Goal: Information Seeking & Learning: Learn about a topic

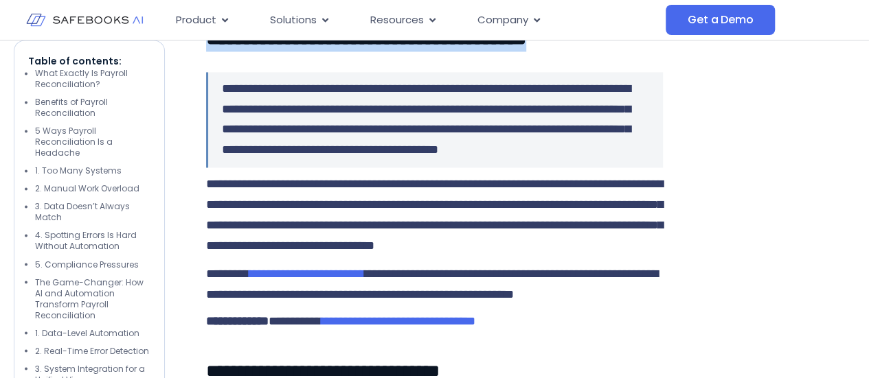
scroll to position [1043, 0]
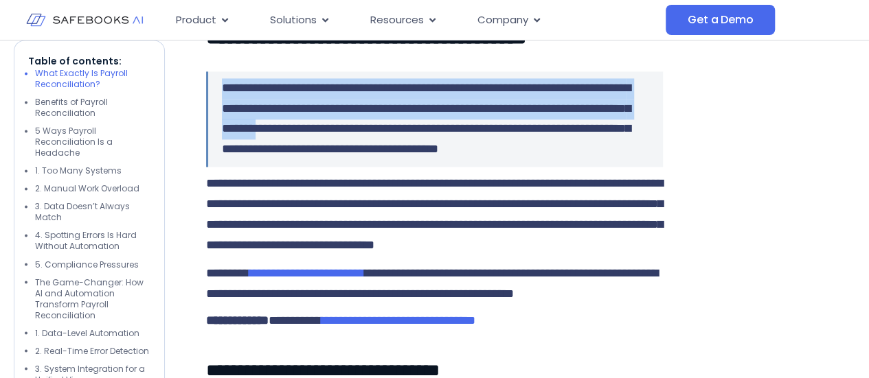
drag, startPoint x: 223, startPoint y: 126, endPoint x: 482, endPoint y: 174, distance: 263.2
click at [482, 156] on span "**********" at bounding box center [426, 119] width 409 height 74
copy span "**********"
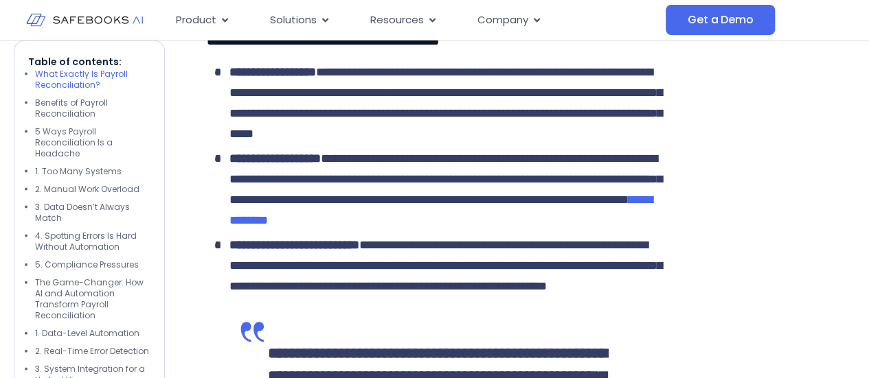
scroll to position [1371, 0]
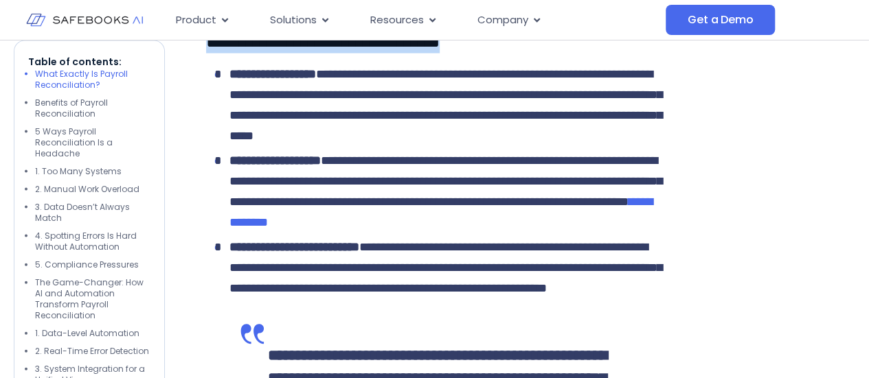
drag, startPoint x: 494, startPoint y: 142, endPoint x: 188, endPoint y: 146, distance: 305.7
copy span "**********"
drag, startPoint x: 231, startPoint y: 178, endPoint x: 363, endPoint y: 183, distance: 131.3
click at [363, 147] on li "**********" at bounding box center [438, 106] width 450 height 82
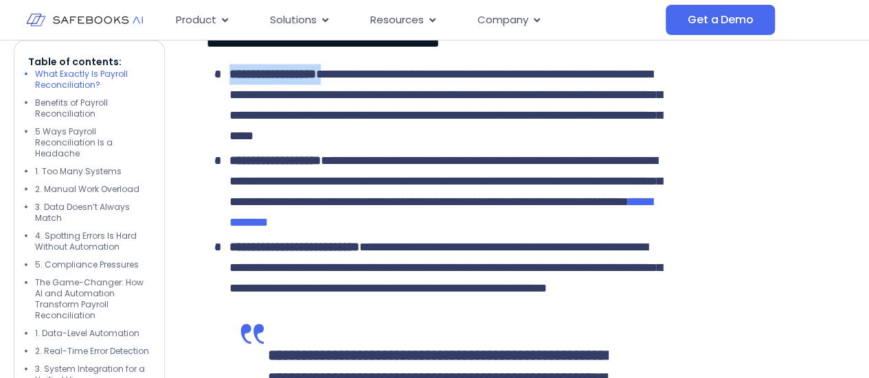
copy li "**********"
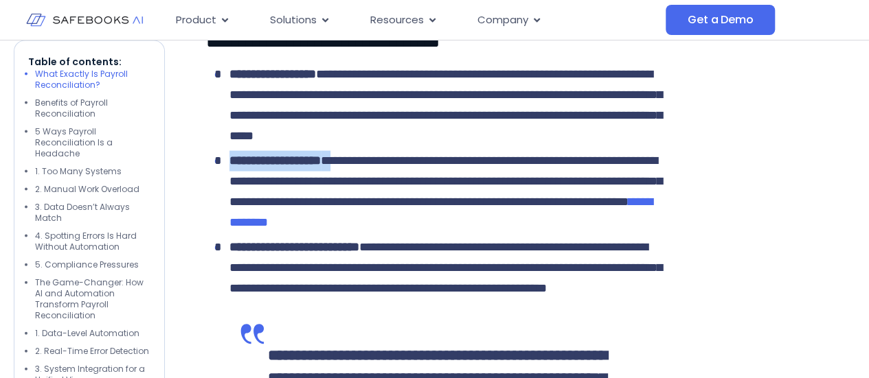
drag, startPoint x: 231, startPoint y: 284, endPoint x: 357, endPoint y: 284, distance: 125.7
click at [357, 234] on li "**********" at bounding box center [438, 192] width 450 height 82
copy li "**********"
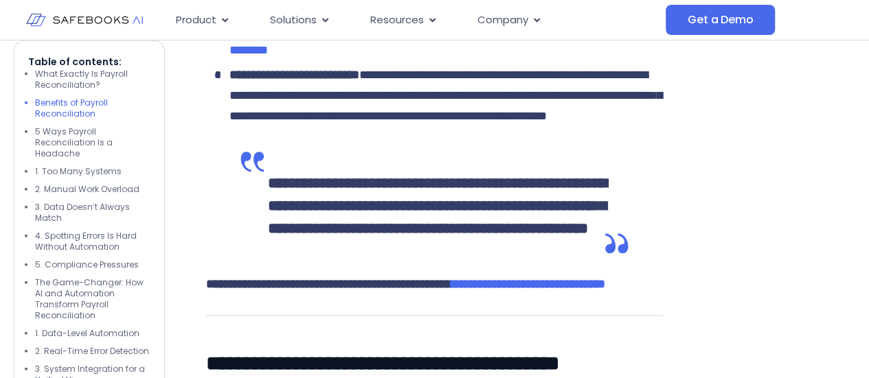
scroll to position [1587, 0]
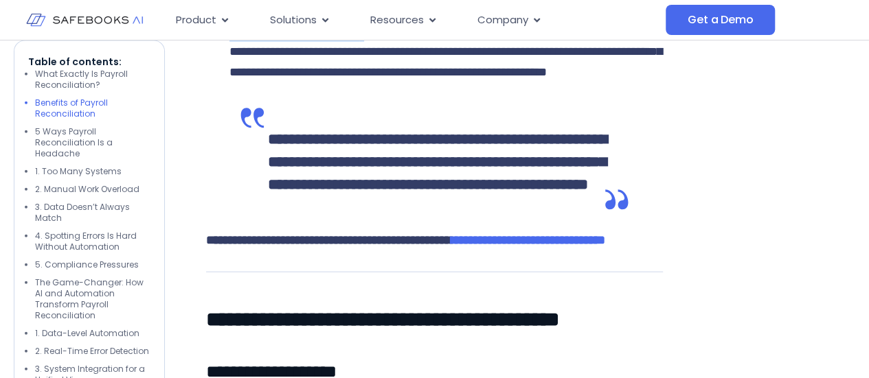
drag, startPoint x: 229, startPoint y: 175, endPoint x: 413, endPoint y: 177, distance: 184.1
click at [413, 83] on li "**********" at bounding box center [438, 52] width 450 height 62
copy li "**********"
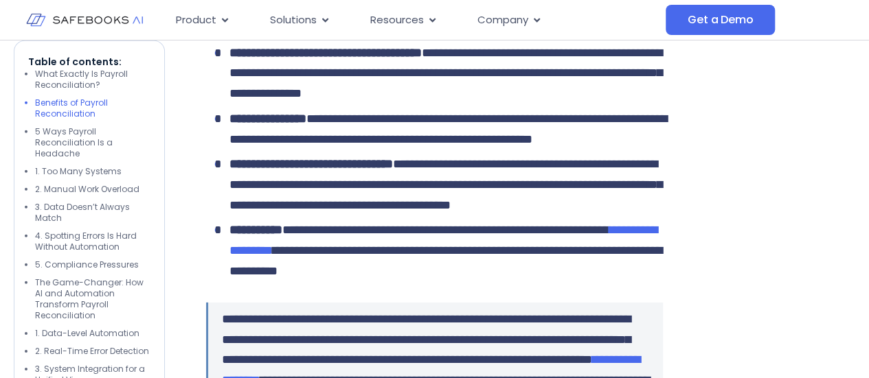
scroll to position [1986, 0]
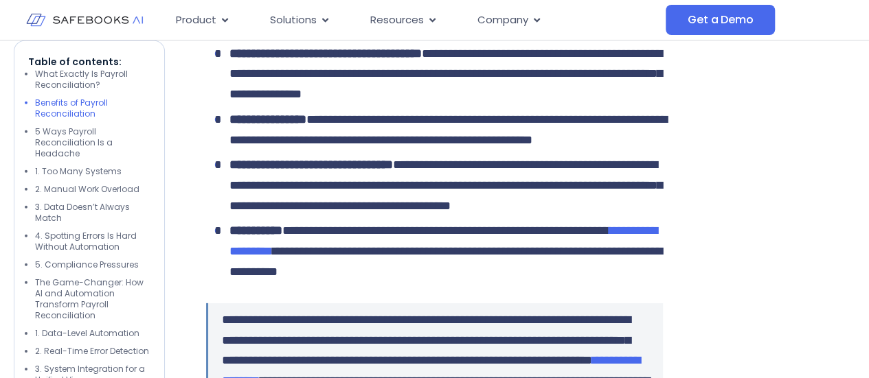
drag, startPoint x: 209, startPoint y: 150, endPoint x: 674, endPoint y: 142, distance: 465.0
copy span "**********"
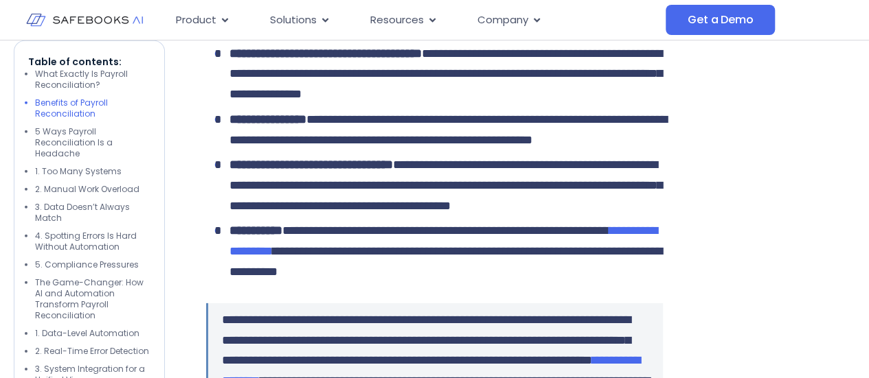
drag, startPoint x: 202, startPoint y: 202, endPoint x: 457, endPoint y: 199, distance: 255.5
copy span "**********"
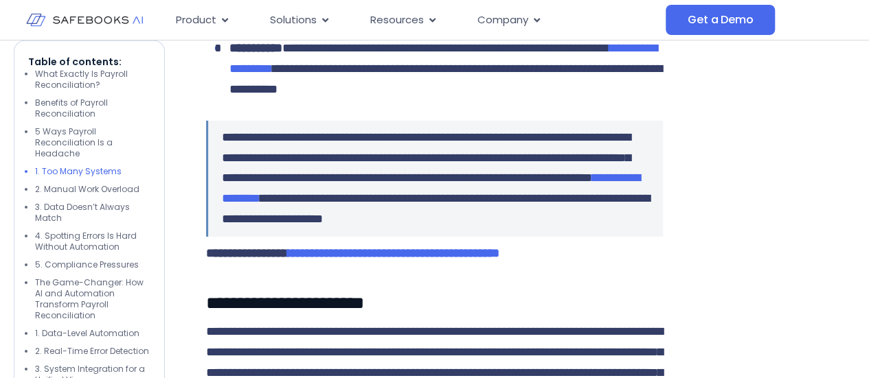
scroll to position [2172, 0]
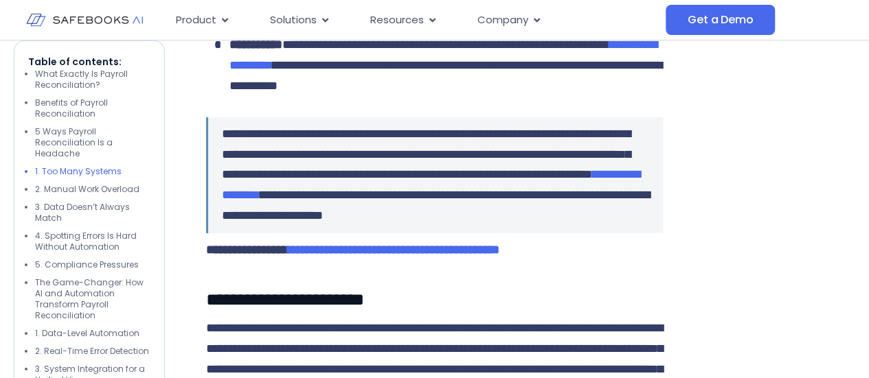
drag, startPoint x: 232, startPoint y: 117, endPoint x: 509, endPoint y: 120, distance: 276.8
copy li "**********"
drag, startPoint x: 231, startPoint y: 185, endPoint x: 337, endPoint y: 190, distance: 106.6
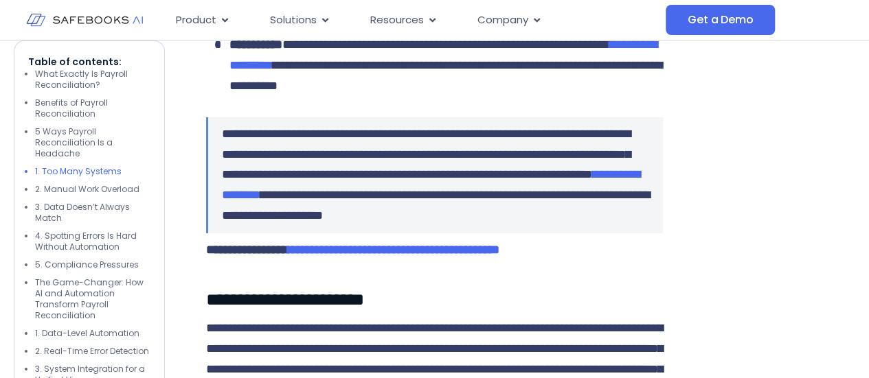
copy li "**********"
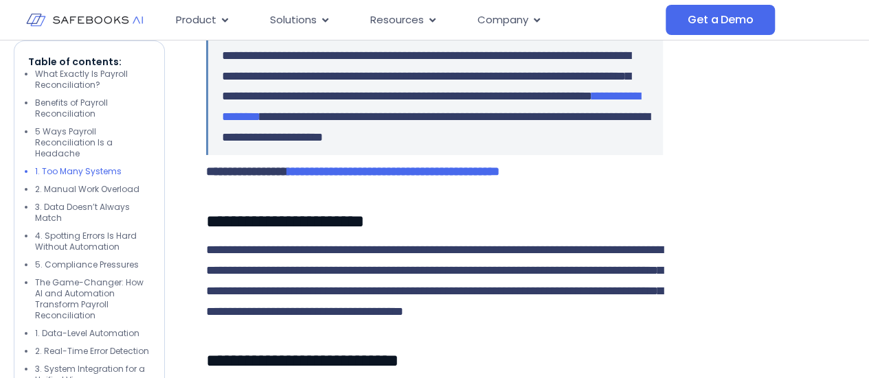
scroll to position [2253, 0]
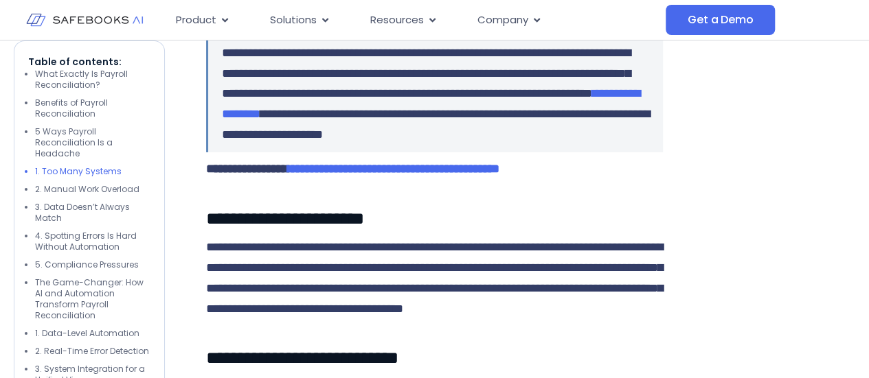
drag, startPoint x: 232, startPoint y: 170, endPoint x: 451, endPoint y: 167, distance: 218.4
drag, startPoint x: 229, startPoint y: 256, endPoint x: 308, endPoint y: 262, distance: 78.5
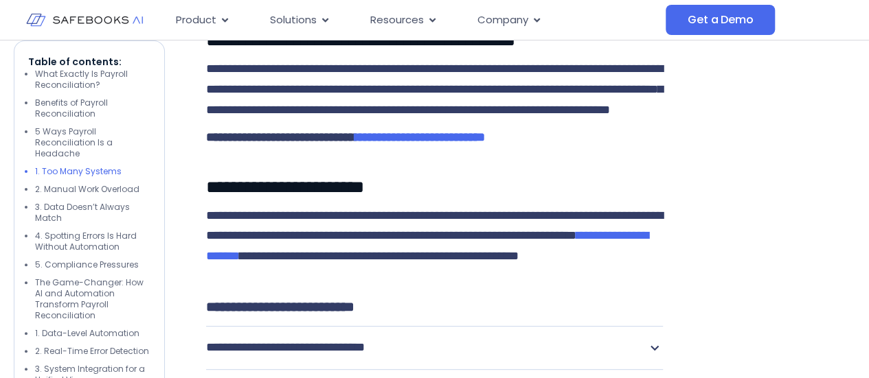
scroll to position [2679, 0]
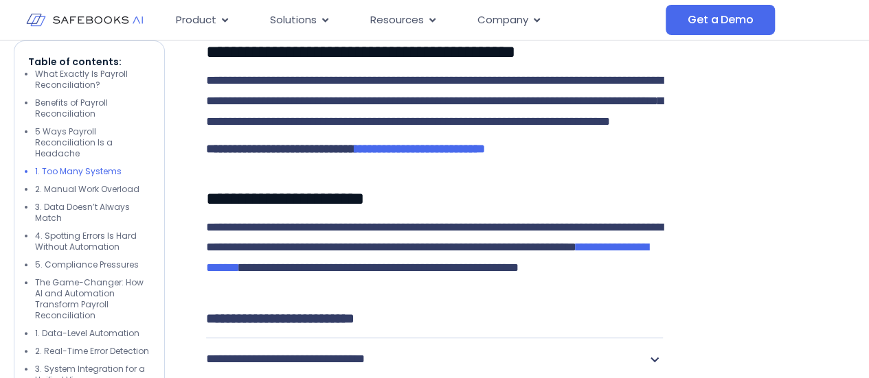
drag, startPoint x: 203, startPoint y: 102, endPoint x: 451, endPoint y: 104, distance: 247.3
drag, startPoint x: 224, startPoint y: 266, endPoint x: 556, endPoint y: 255, distance: 331.9
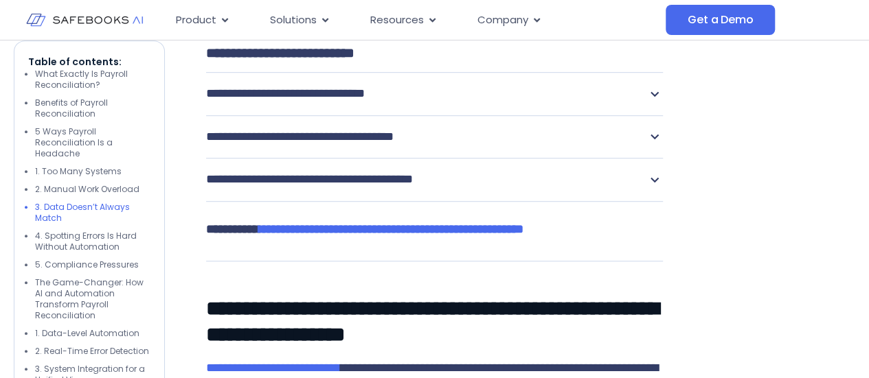
scroll to position [2946, 0]
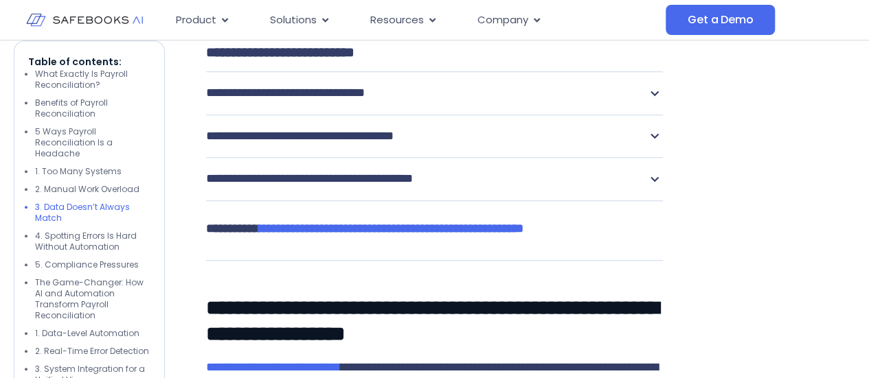
drag, startPoint x: 613, startPoint y: 136, endPoint x: 179, endPoint y: 128, distance: 434.8
drag, startPoint x: 209, startPoint y: 140, endPoint x: 602, endPoint y: 126, distance: 393.1
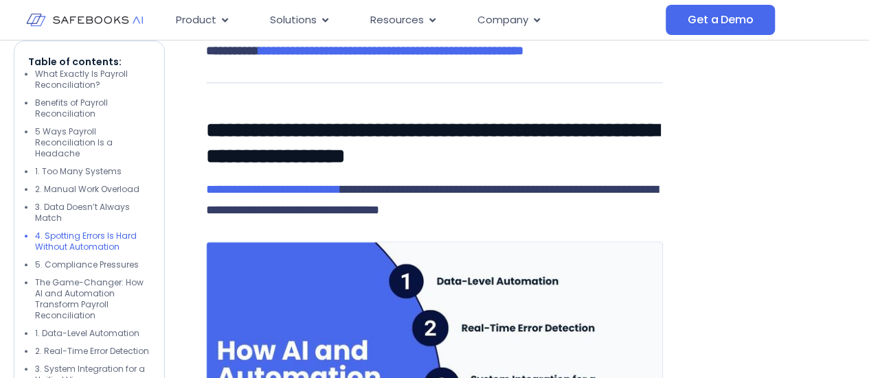
scroll to position [3124, 0]
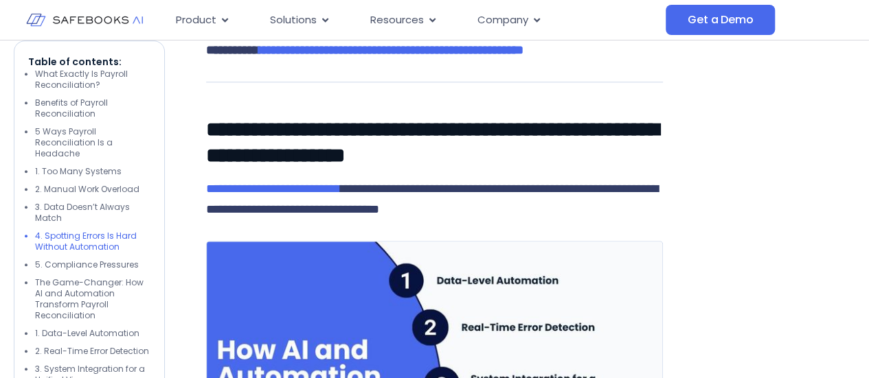
drag, startPoint x: 422, startPoint y: 123, endPoint x: 206, endPoint y: 122, distance: 216.4
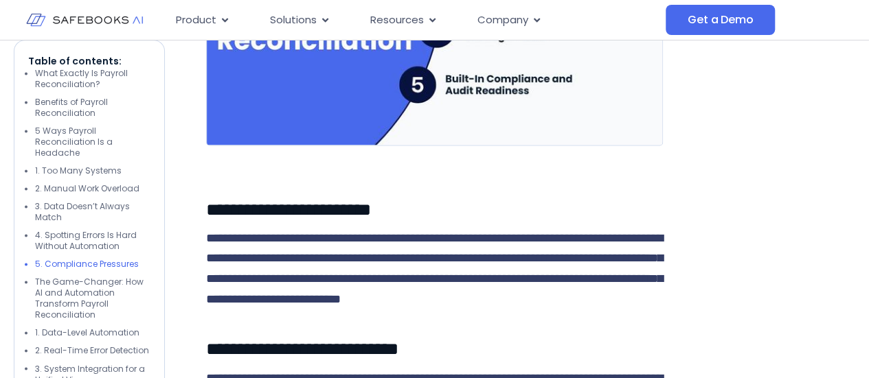
scroll to position [3498, 0]
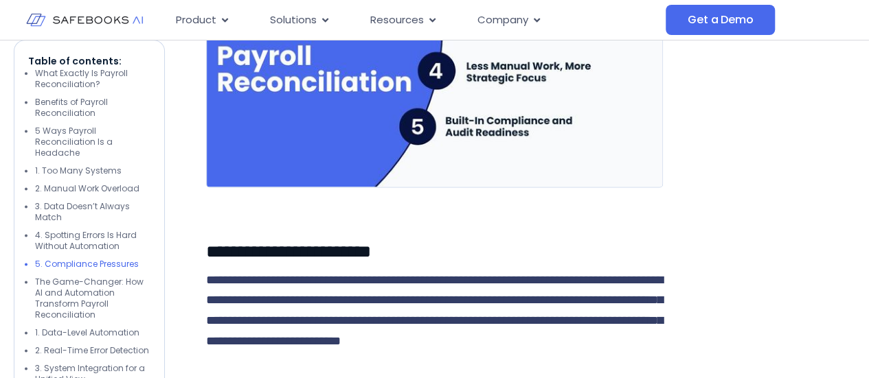
drag, startPoint x: 424, startPoint y: 146, endPoint x: 467, endPoint y: 190, distance: 61.7
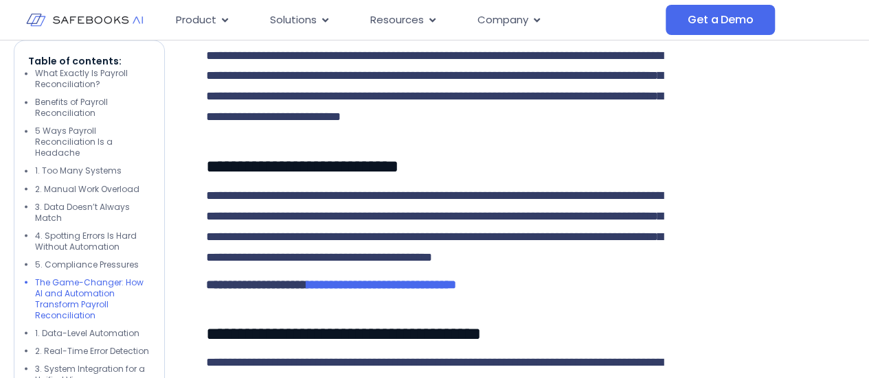
scroll to position [3994, 0]
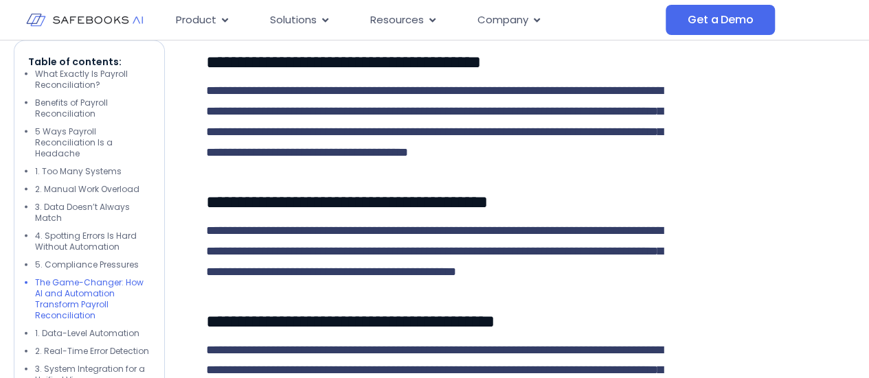
drag, startPoint x: 222, startPoint y: 173, endPoint x: 448, endPoint y: 164, distance: 226.8
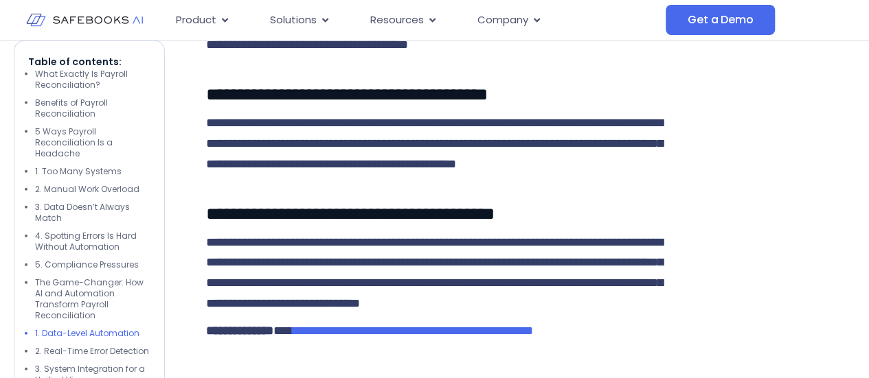
scroll to position [4102, 0]
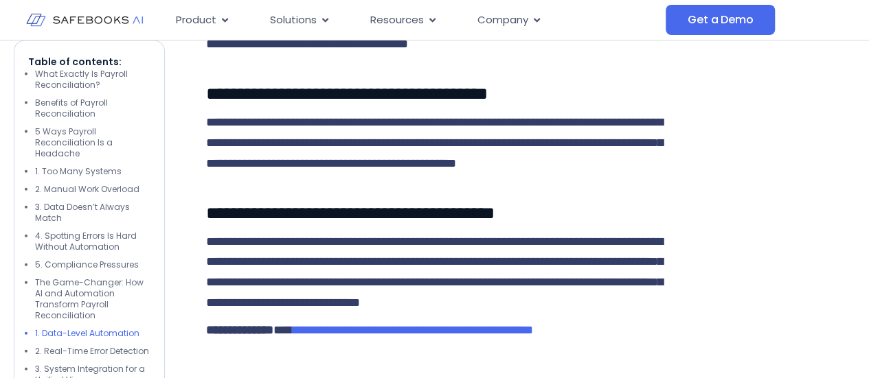
drag, startPoint x: 454, startPoint y: 232, endPoint x: 226, endPoint y: 234, distance: 228.0
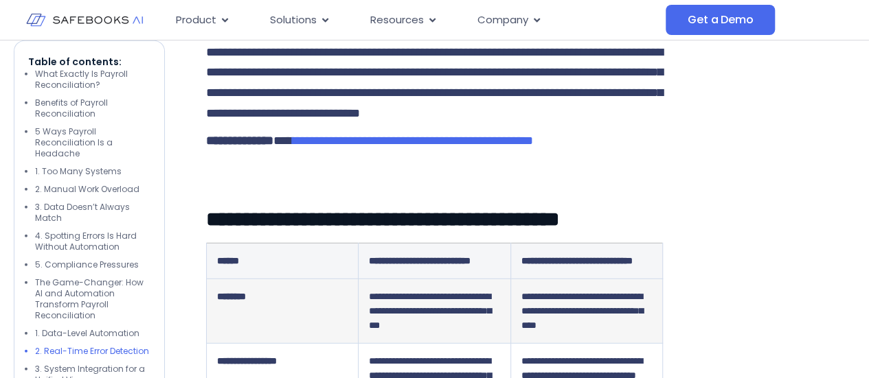
scroll to position [4324, 0]
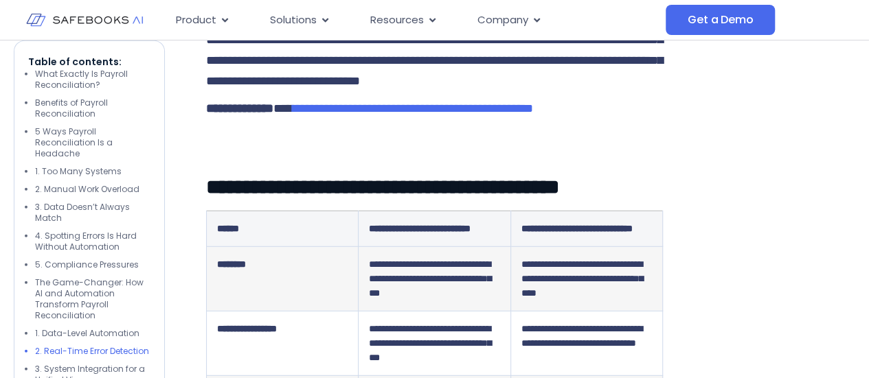
drag, startPoint x: 206, startPoint y: 194, endPoint x: 558, endPoint y: 189, distance: 351.7
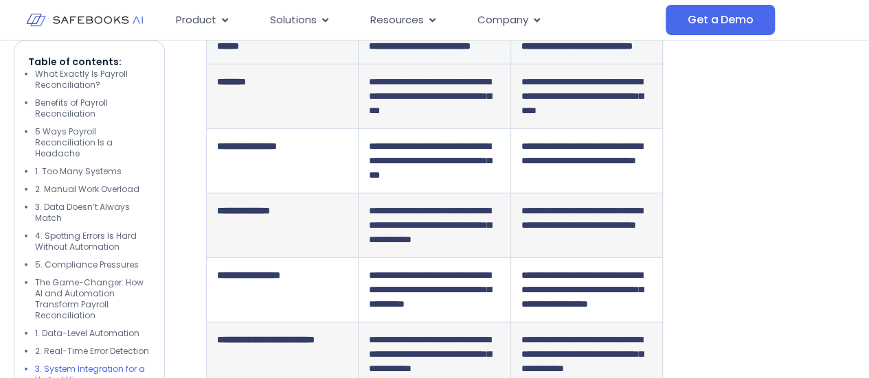
drag, startPoint x: 206, startPoint y: 171, endPoint x: 581, endPoint y: 160, distance: 375.2
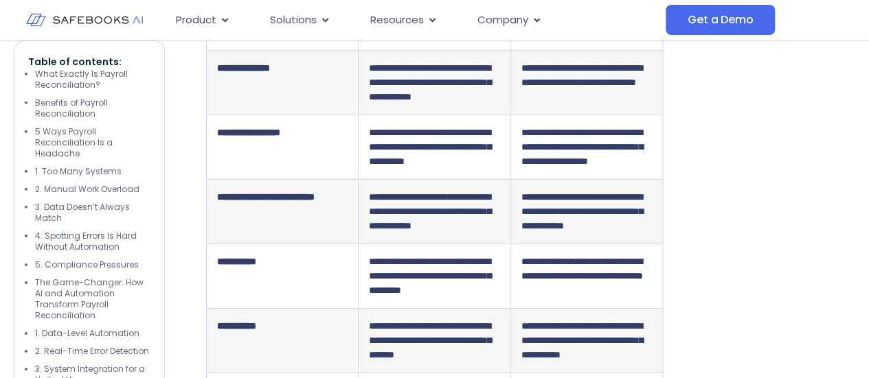
drag, startPoint x: 207, startPoint y: 163, endPoint x: 583, endPoint y: 159, distance: 375.7
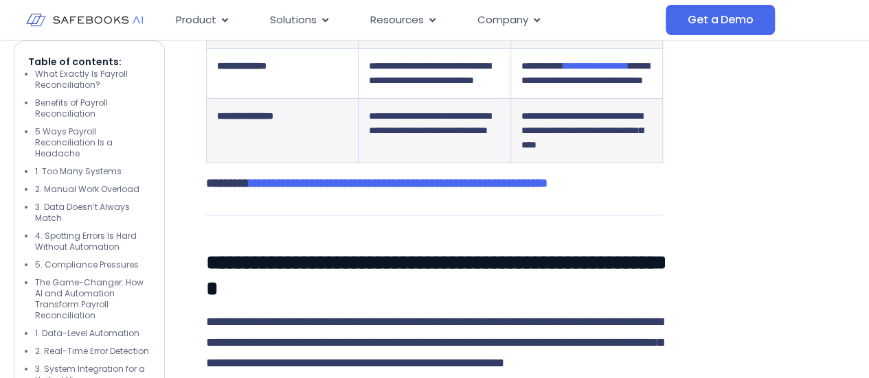
scroll to position [5181, 0]
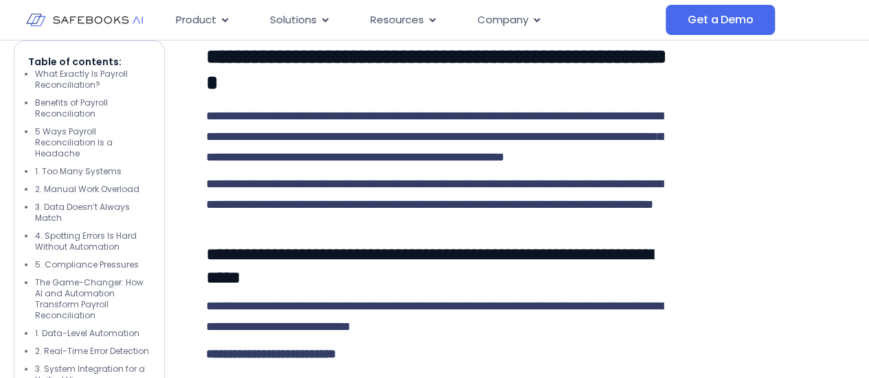
drag, startPoint x: 205, startPoint y: 87, endPoint x: 363, endPoint y: 119, distance: 160.4
drag, startPoint x: 265, startPoint y: 204, endPoint x: 207, endPoint y: 214, distance: 59.2
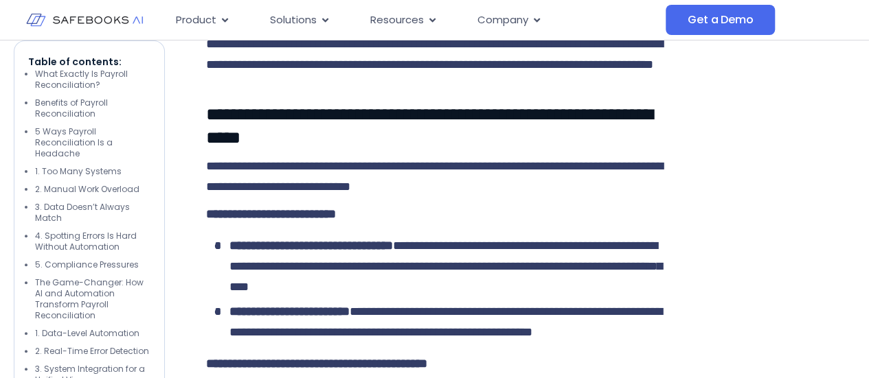
scroll to position [5322, 0]
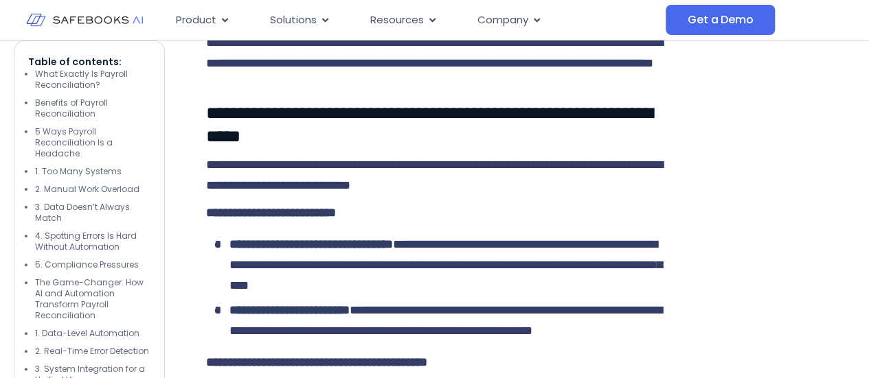
drag, startPoint x: 315, startPoint y: 142, endPoint x: 206, endPoint y: 145, distance: 109.2
drag, startPoint x: 304, startPoint y: 212, endPoint x: 216, endPoint y: 210, distance: 88.6
drag, startPoint x: 316, startPoint y: 291, endPoint x: 203, endPoint y: 295, distance: 112.7
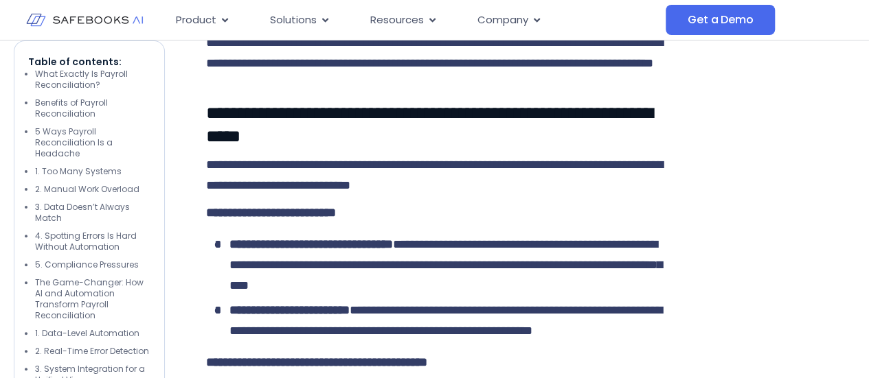
drag, startPoint x: 214, startPoint y: 290, endPoint x: 319, endPoint y: 295, distance: 105.2
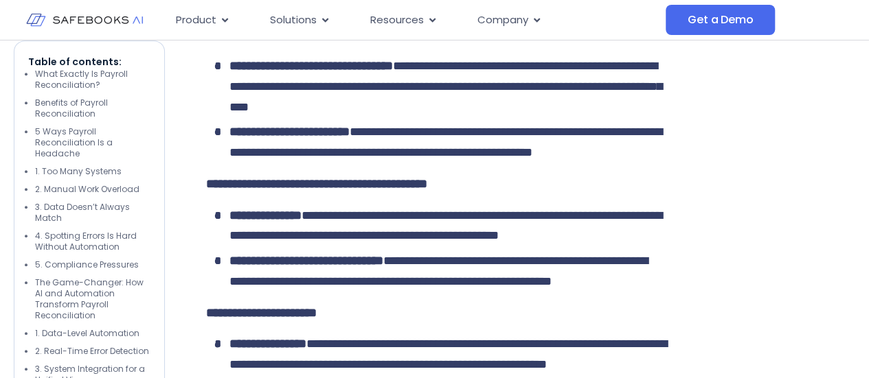
scroll to position [5503, 0]
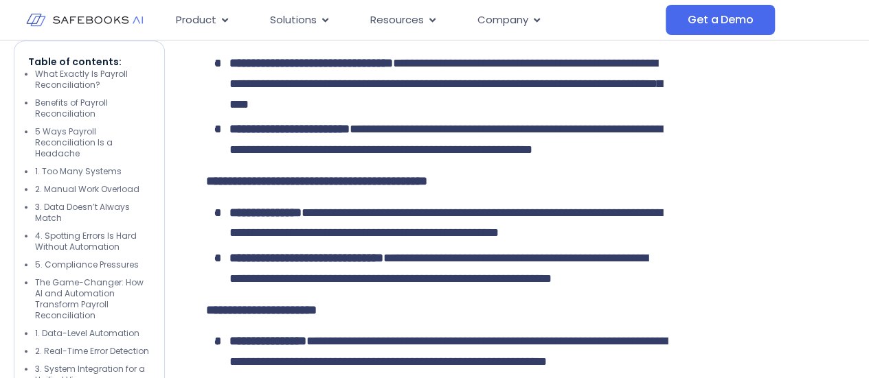
drag, startPoint x: 271, startPoint y: 201, endPoint x: 217, endPoint y: 188, distance: 55.0
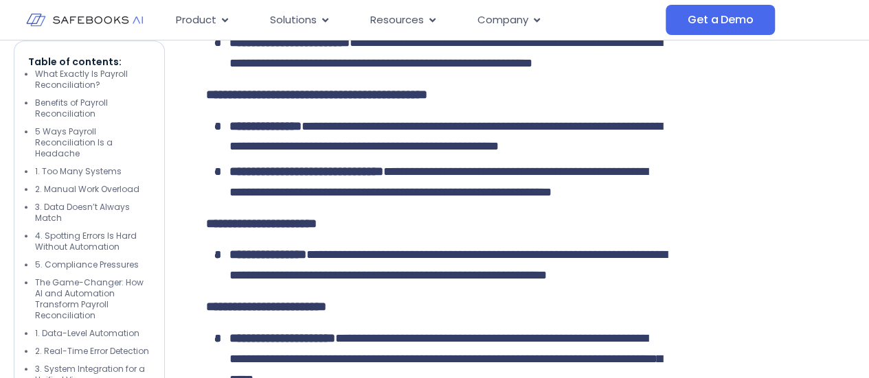
drag, startPoint x: 210, startPoint y: 177, endPoint x: 278, endPoint y: 186, distance: 68.7
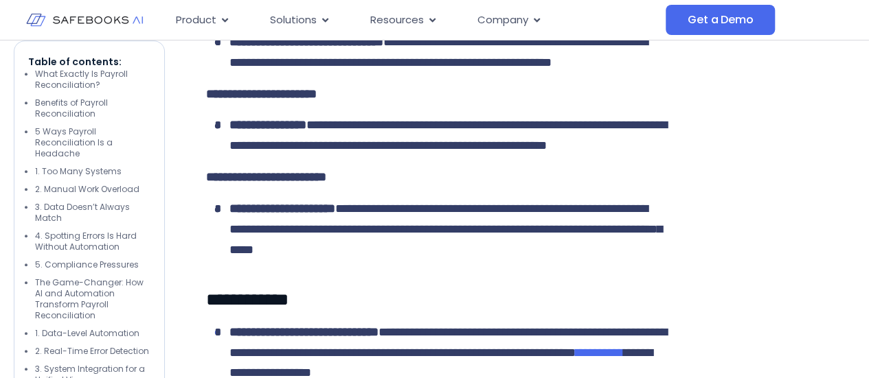
scroll to position [5721, 0]
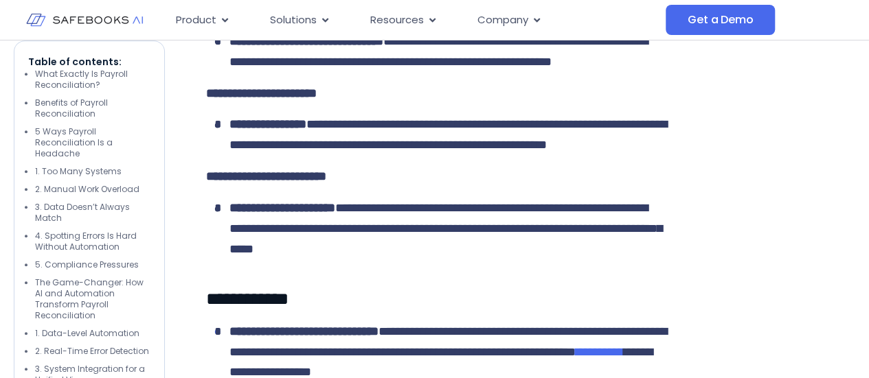
drag, startPoint x: 212, startPoint y: 127, endPoint x: 282, endPoint y: 135, distance: 70.5
drag, startPoint x: 301, startPoint y: 208, endPoint x: 210, endPoint y: 209, distance: 90.7
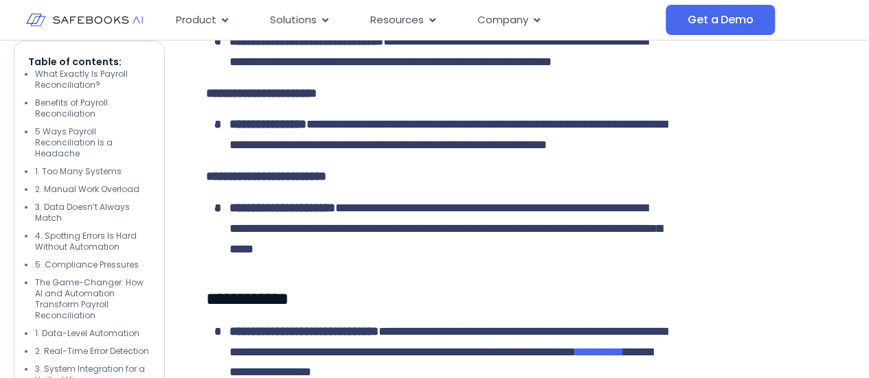
drag, startPoint x: 218, startPoint y: 289, endPoint x: 303, endPoint y: 285, distance: 85.3
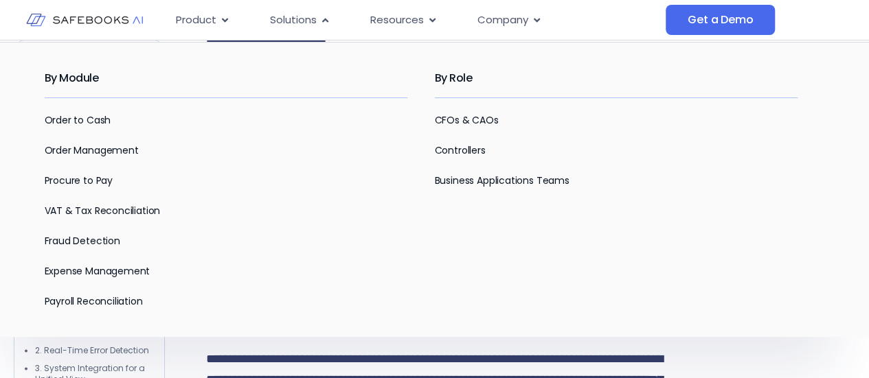
scroll to position [0, 0]
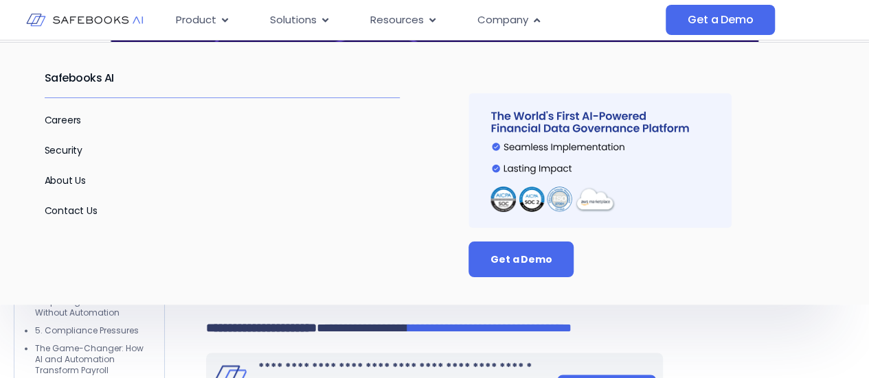
scroll to position [703, 0]
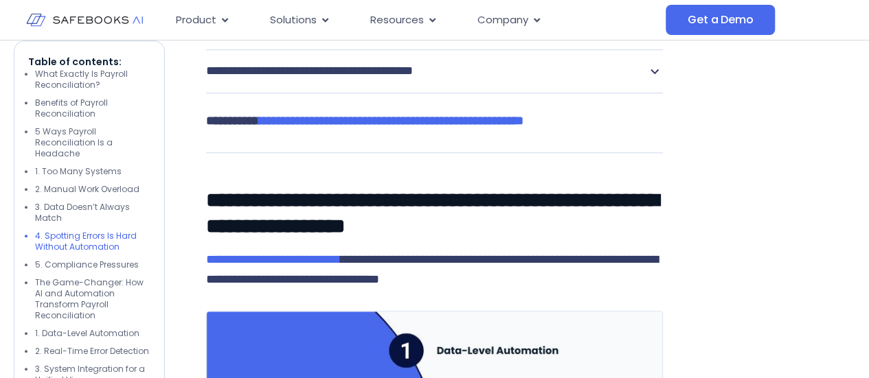
scroll to position [3142, 0]
